Goal: Transaction & Acquisition: Purchase product/service

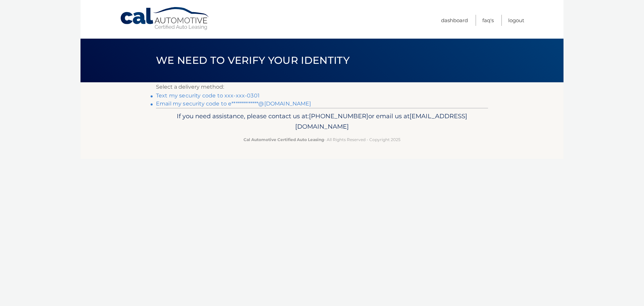
click at [179, 93] on link "Text my security code to xxx-xxx-0301" at bounding box center [208, 95] width 104 height 6
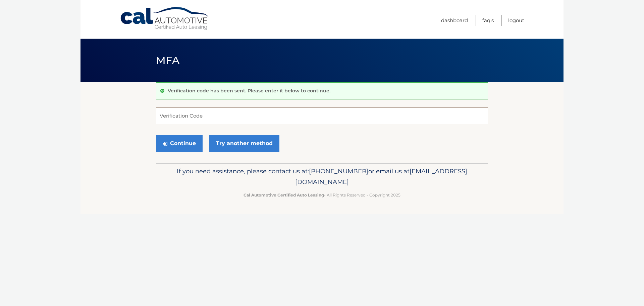
click at [193, 118] on input "Verification Code" at bounding box center [322, 115] width 332 height 17
click at [170, 117] on input "Verification Code" at bounding box center [322, 115] width 332 height 17
type input "387305"
click at [172, 143] on button "Continue" at bounding box center [179, 143] width 47 height 17
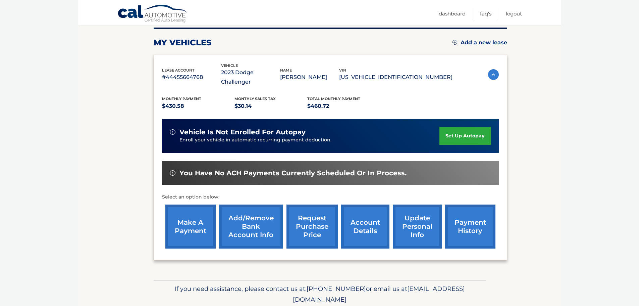
scroll to position [101, 0]
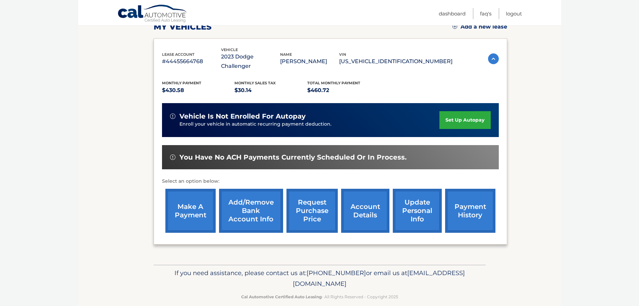
click at [208, 207] on link "make a payment" at bounding box center [190, 211] width 50 height 44
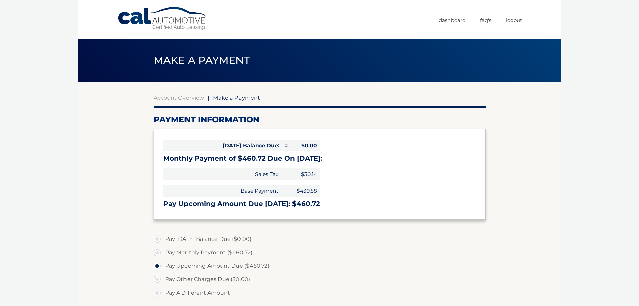
select select "OTA2ODNiNDYtMTMzYi00ZTZhLTgyNzMtMWYzZTdmNTExNzg4"
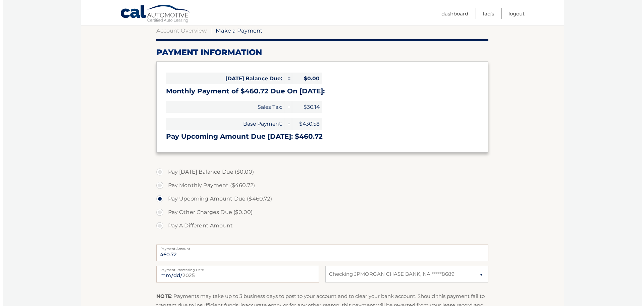
scroll to position [134, 0]
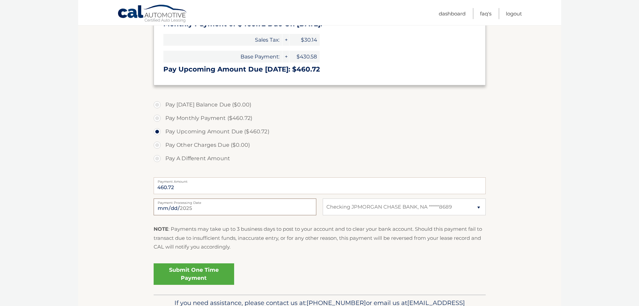
click at [177, 205] on input "[DATE]" at bounding box center [235, 206] width 163 height 17
type input "[DATE]"
click at [196, 264] on link "Submit One Time Payment" at bounding box center [194, 273] width 81 height 21
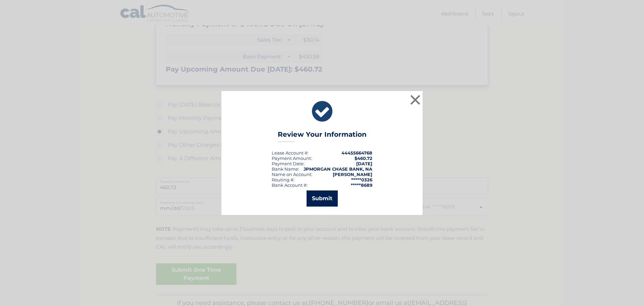
click at [313, 197] on button "Submit" at bounding box center [322, 198] width 31 height 16
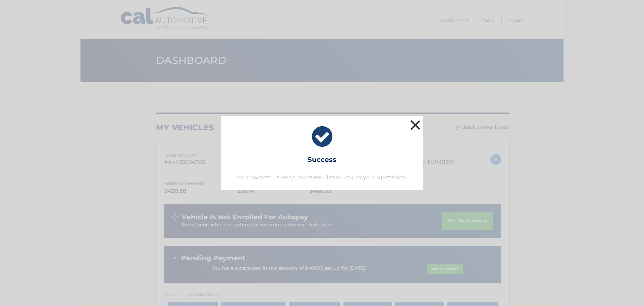
click at [410, 121] on button "×" at bounding box center [415, 124] width 13 height 13
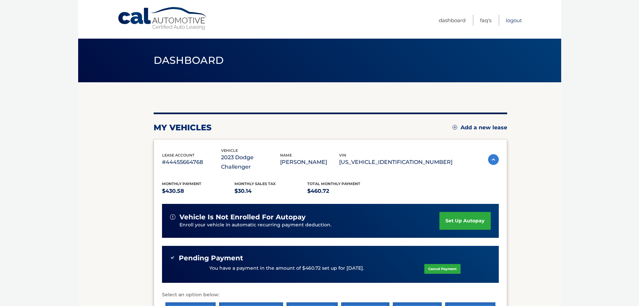
click at [513, 18] on link "Logout" at bounding box center [514, 20] width 16 height 11
